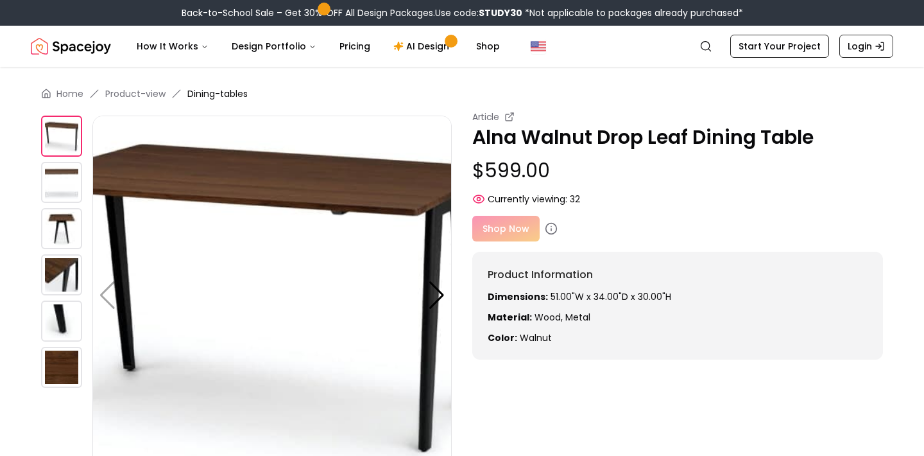
click at [71, 172] on img at bounding box center [61, 182] width 41 height 41
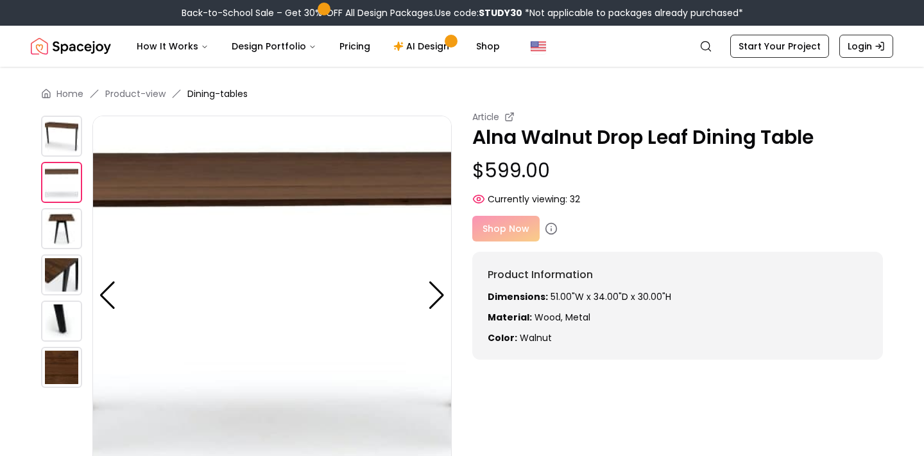
click at [62, 230] on img at bounding box center [61, 228] width 41 height 41
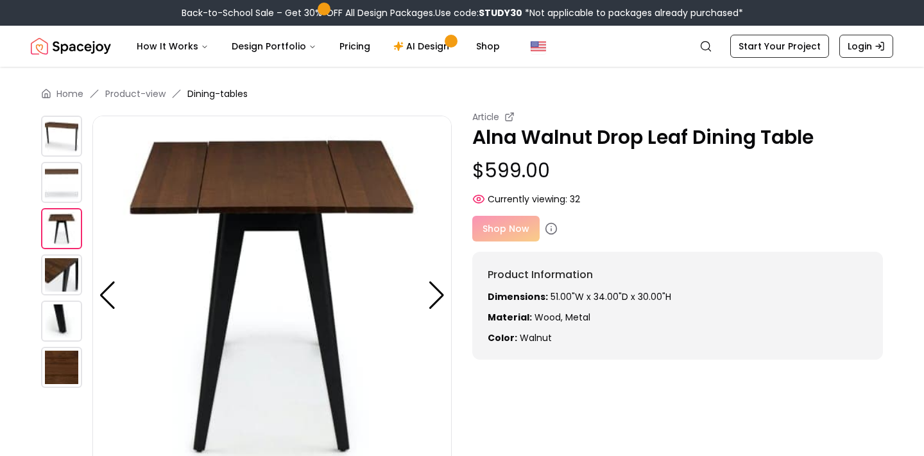
click at [65, 320] on img at bounding box center [61, 320] width 41 height 41
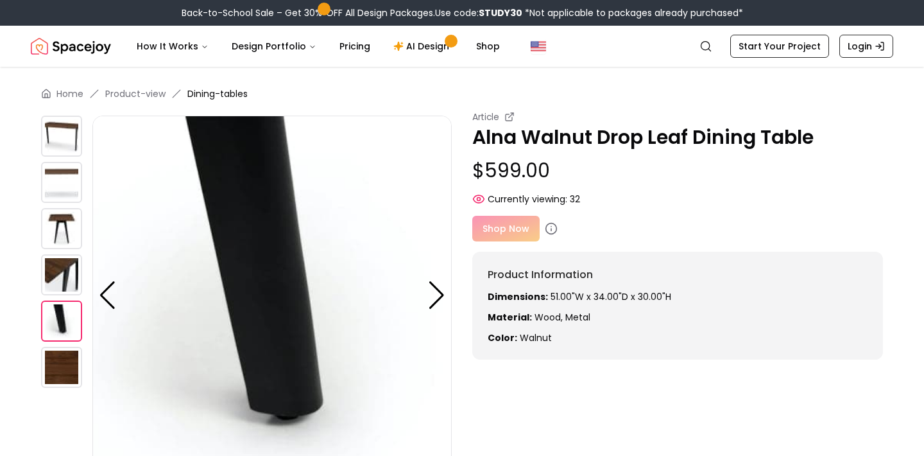
click at [65, 372] on img at bounding box center [61, 367] width 41 height 41
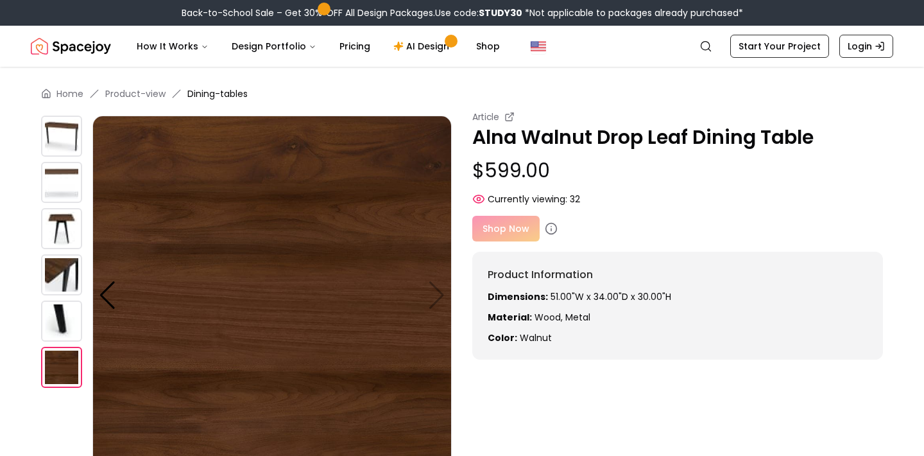
click at [56, 310] on img at bounding box center [61, 320] width 41 height 41
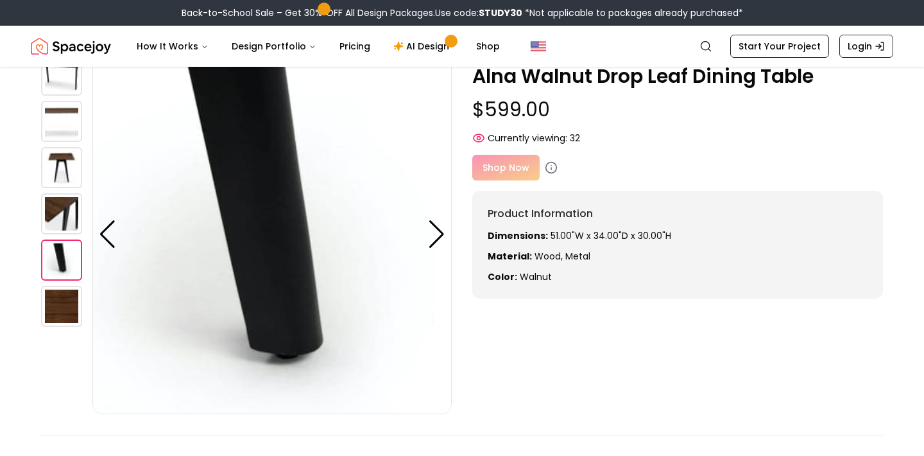
scroll to position [56, 0]
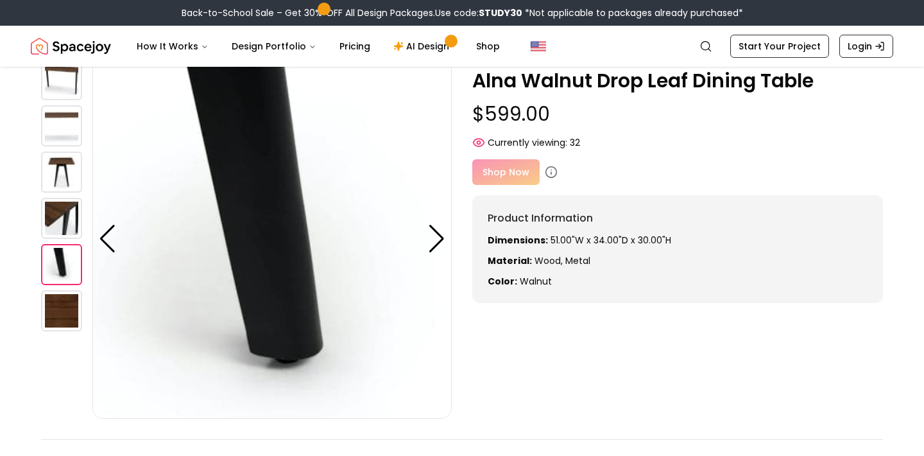
click at [57, 209] on img at bounding box center [61, 218] width 41 height 41
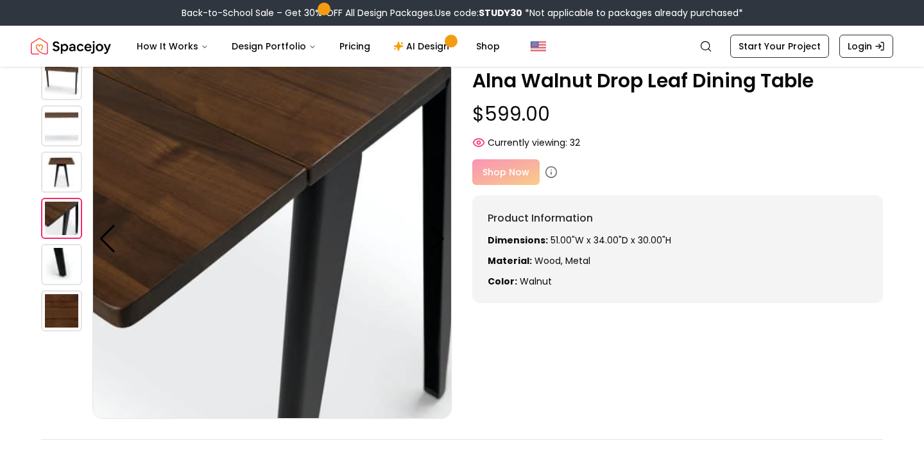
click at [58, 167] on img at bounding box center [61, 171] width 41 height 41
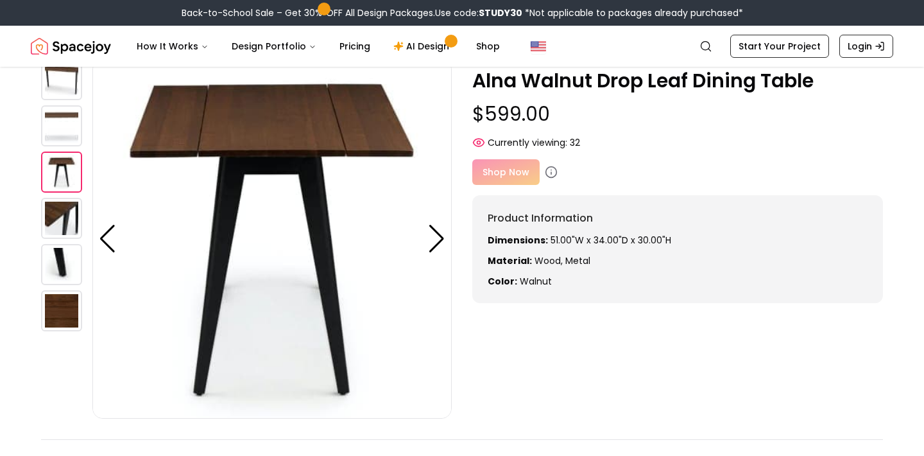
click at [55, 123] on img at bounding box center [61, 125] width 41 height 41
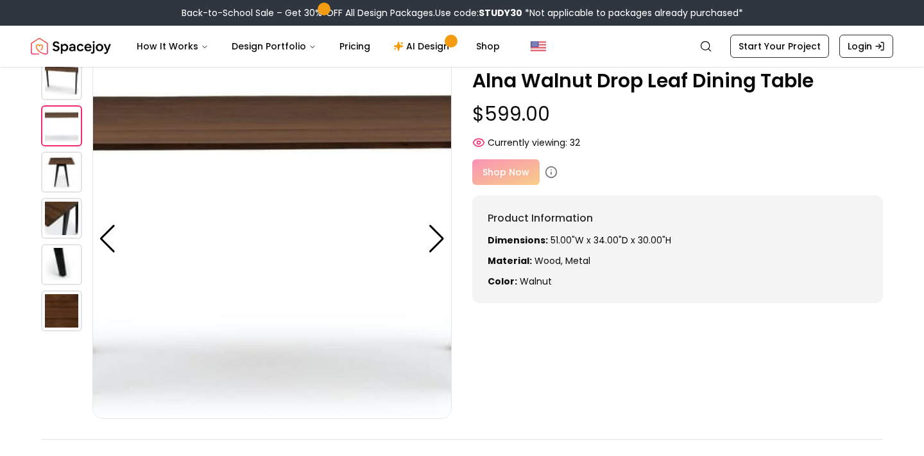
click at [54, 99] on img at bounding box center [61, 79] width 41 height 41
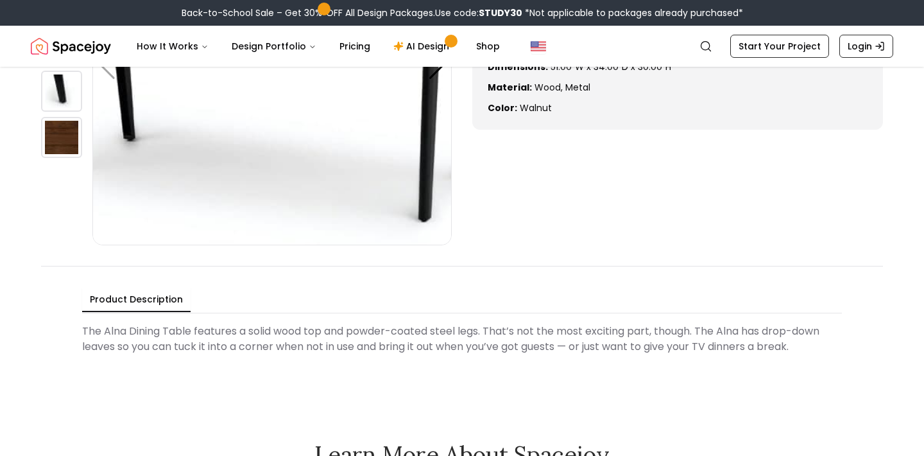
scroll to position [0, 0]
